Goal: Go to known website

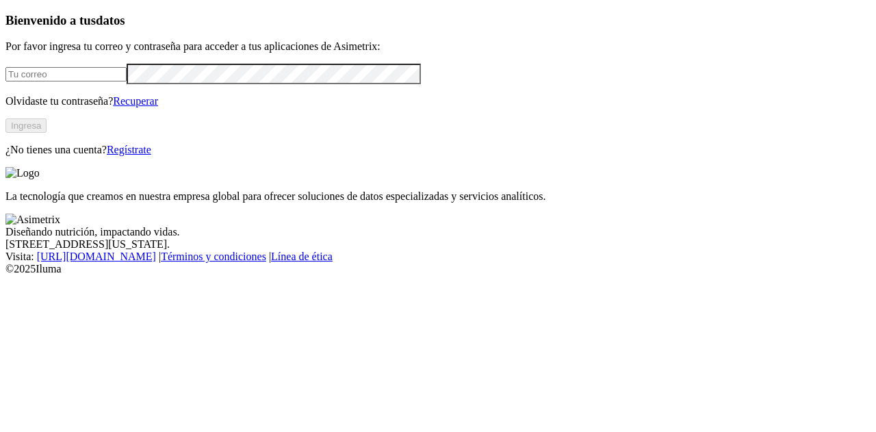
type input "[PERSON_NAME][EMAIL_ADDRESS][PERSON_NAME][DOMAIN_NAME]"
click at [47, 133] on button "Ingresa" at bounding box center [25, 125] width 41 height 14
